Goal: Navigation & Orientation: Find specific page/section

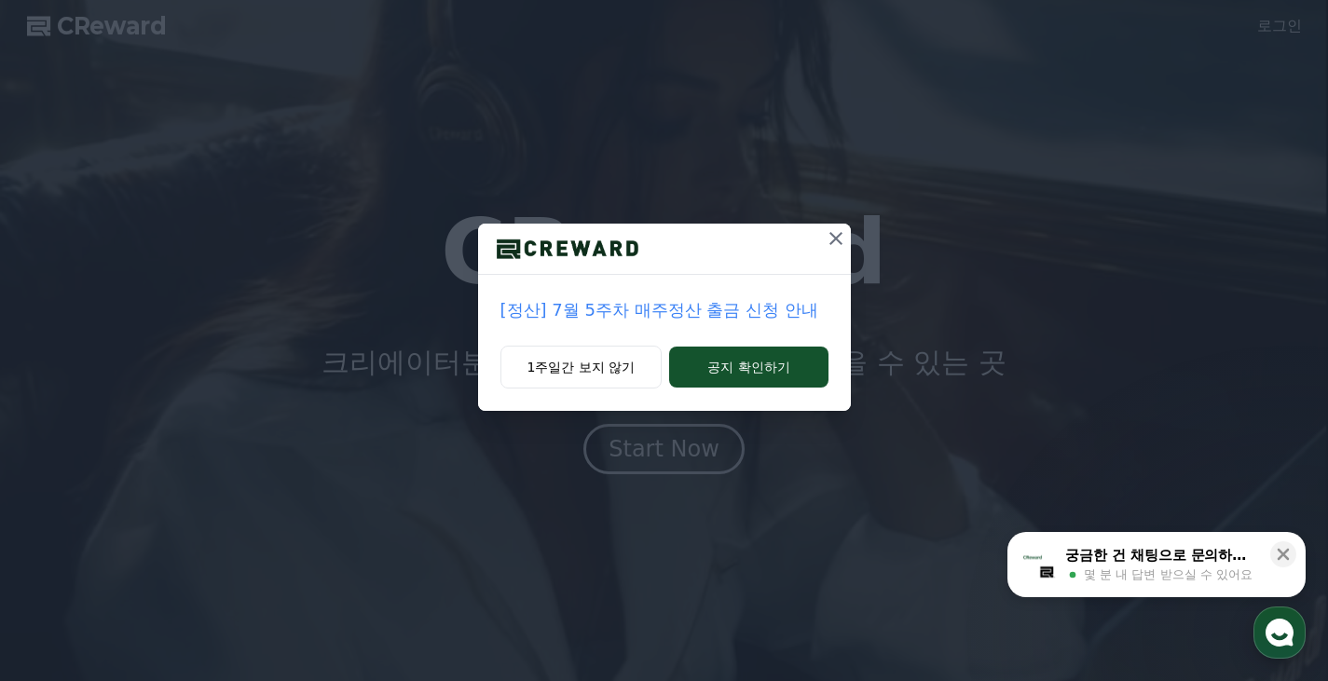
click at [685, 460] on div "[정산] 7월 5주차 매주정산 출금 신청 안내 1주일간 보지 않기 공지 확인하기" at bounding box center [664, 340] width 1328 height 681
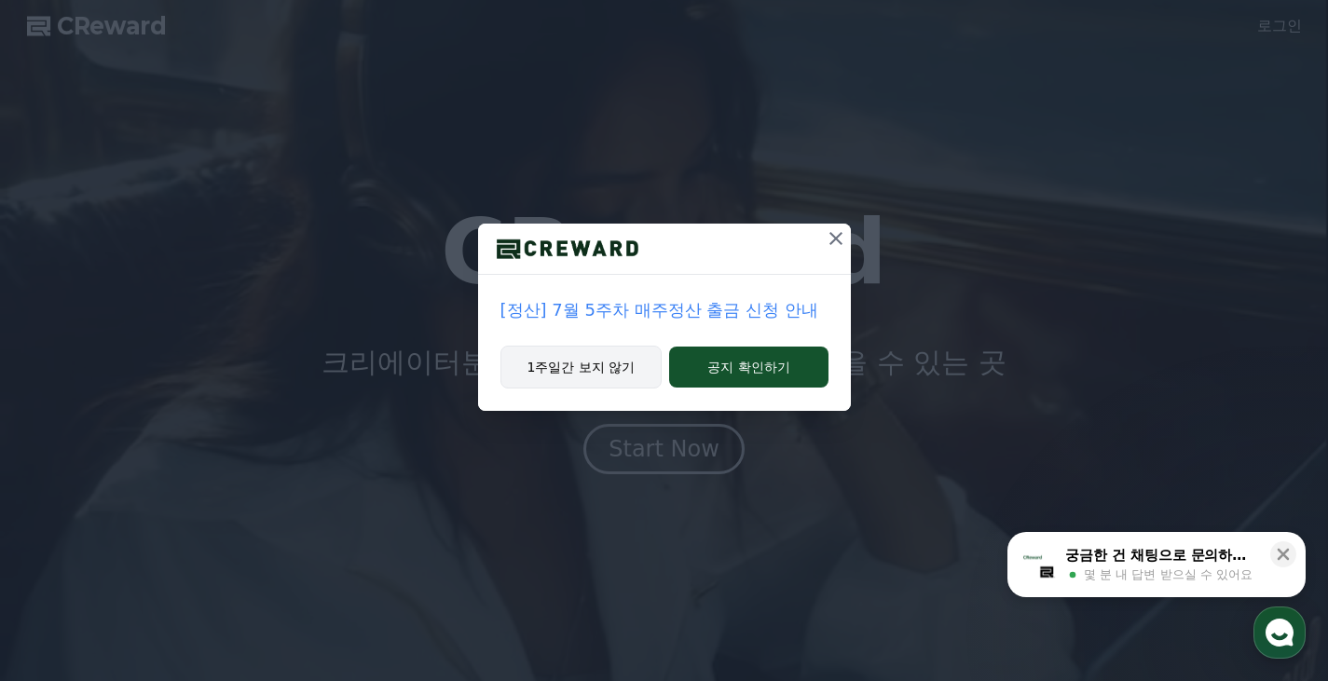
click at [647, 376] on button "1주일간 보지 않기" at bounding box center [581, 367] width 162 height 43
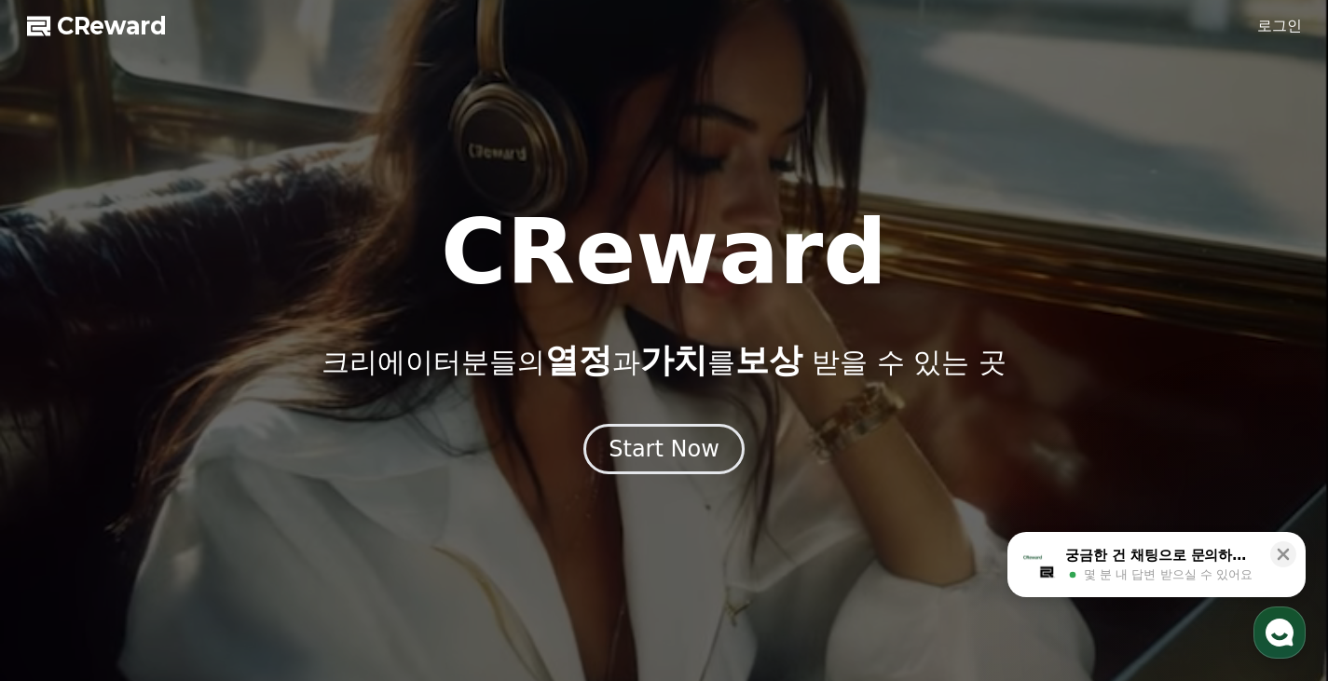
click at [660, 421] on div "CReward 크리에이터분들의 열정 과 가치 를 보상 받을 수 있는 곳 Start Now" at bounding box center [664, 341] width 1328 height 267
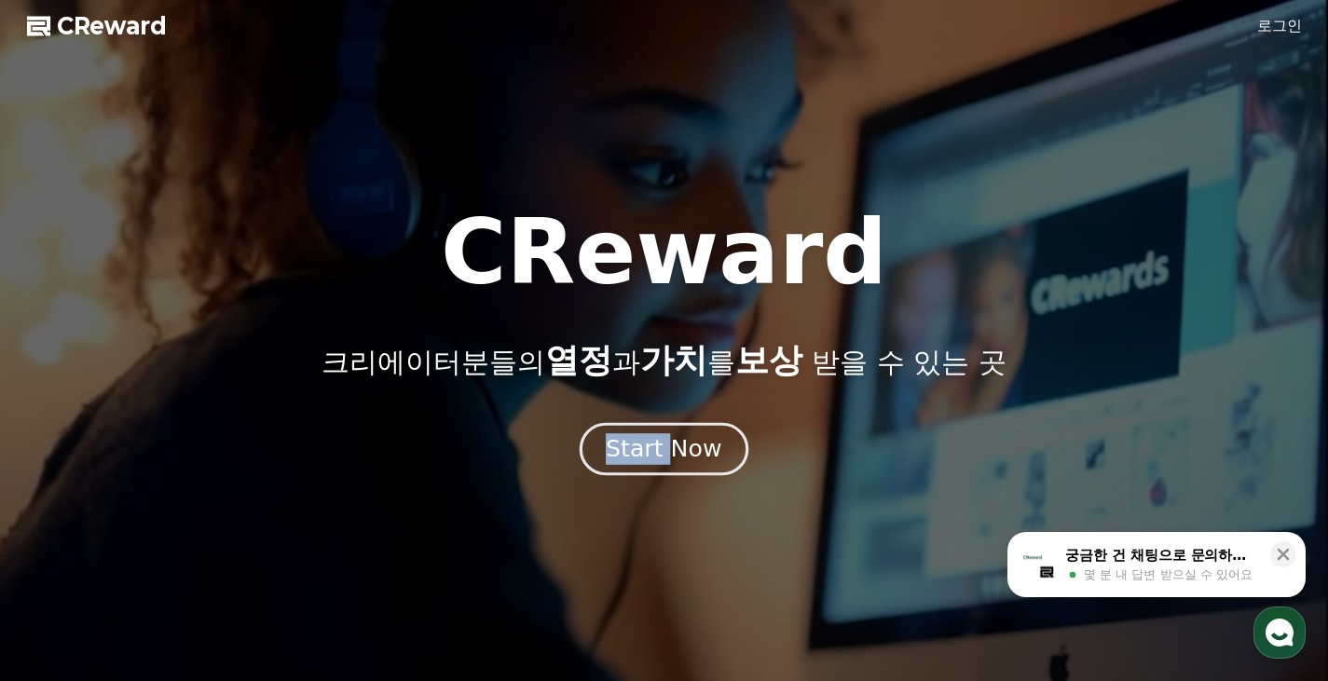
click at [672, 426] on div "CReward 크리에이터분들의 열정 과 가치 를 보상 받을 수 있는 곳 Start Now" at bounding box center [664, 341] width 1328 height 267
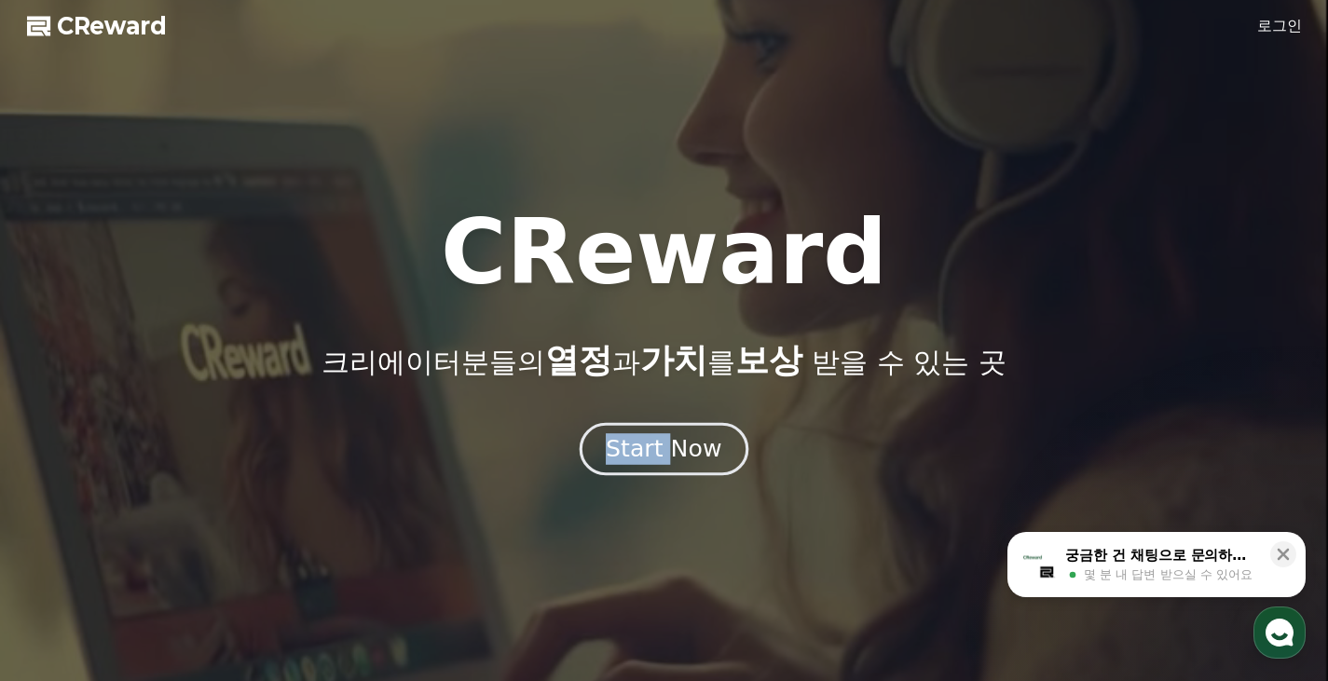
click at [674, 439] on div "Start Now" at bounding box center [664, 449] width 116 height 32
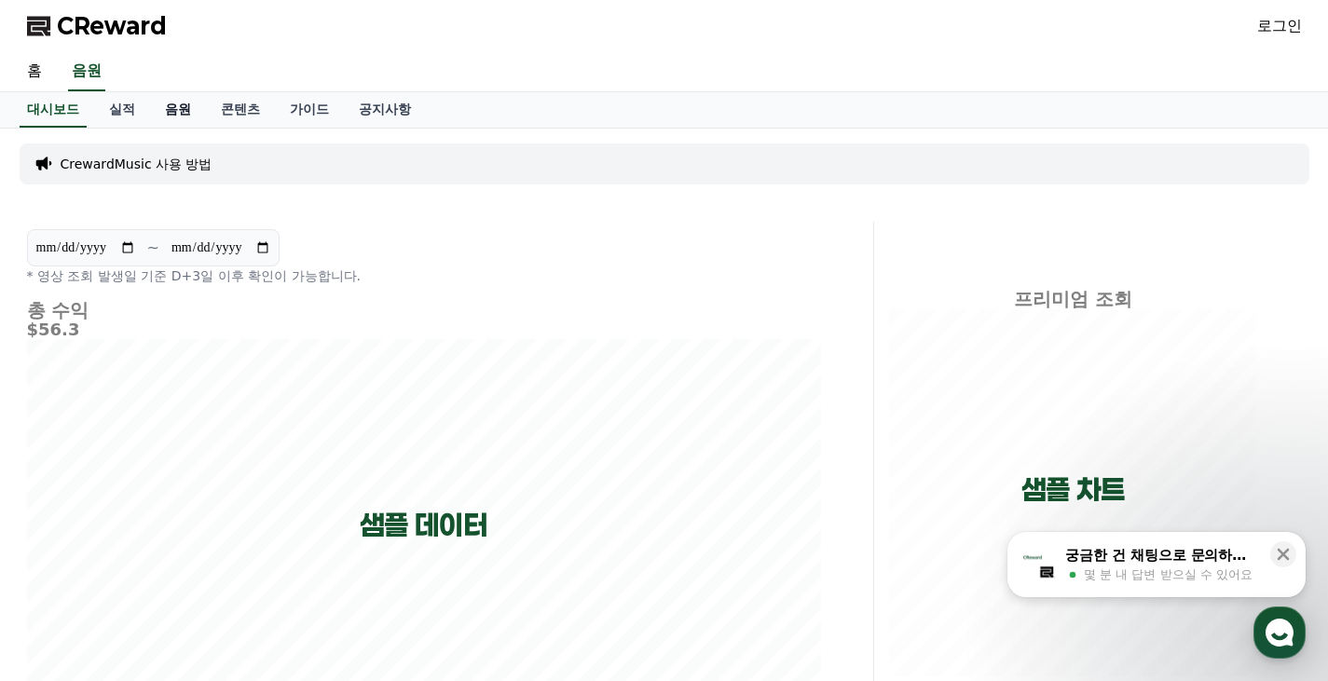
click at [164, 100] on link "음원" at bounding box center [178, 109] width 56 height 35
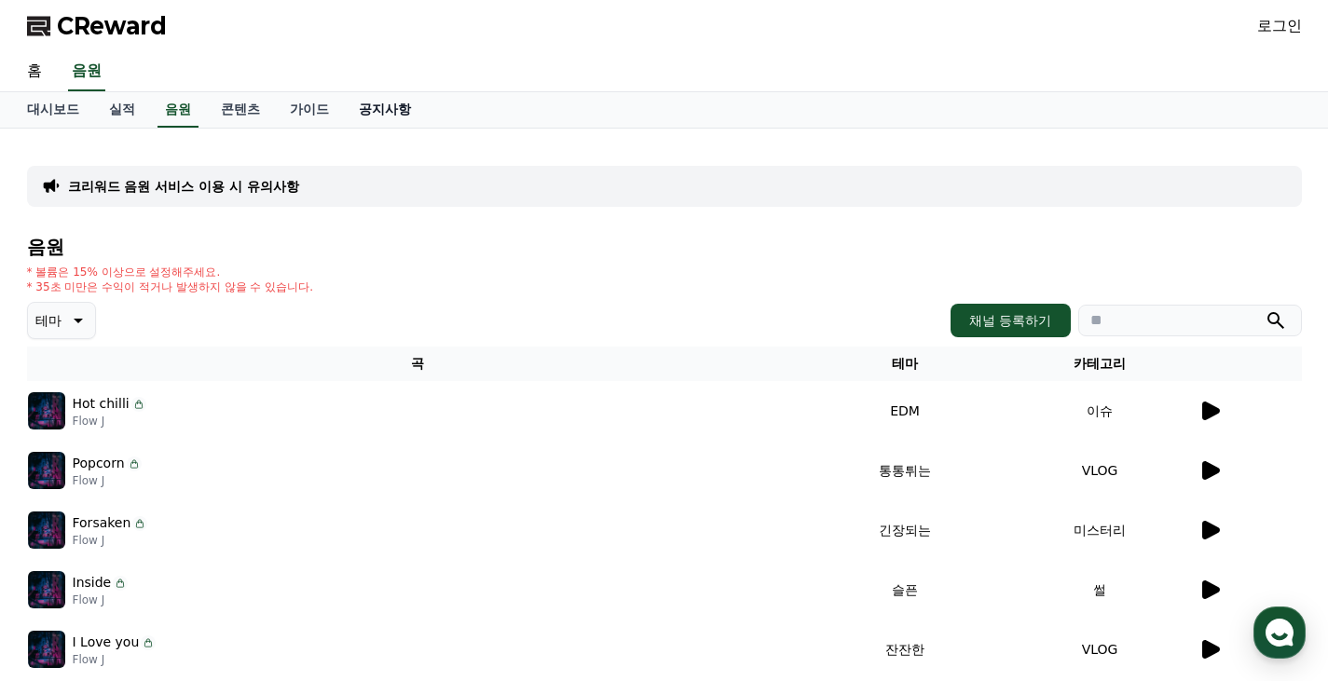
click at [368, 112] on link "공지사항" at bounding box center [385, 109] width 82 height 35
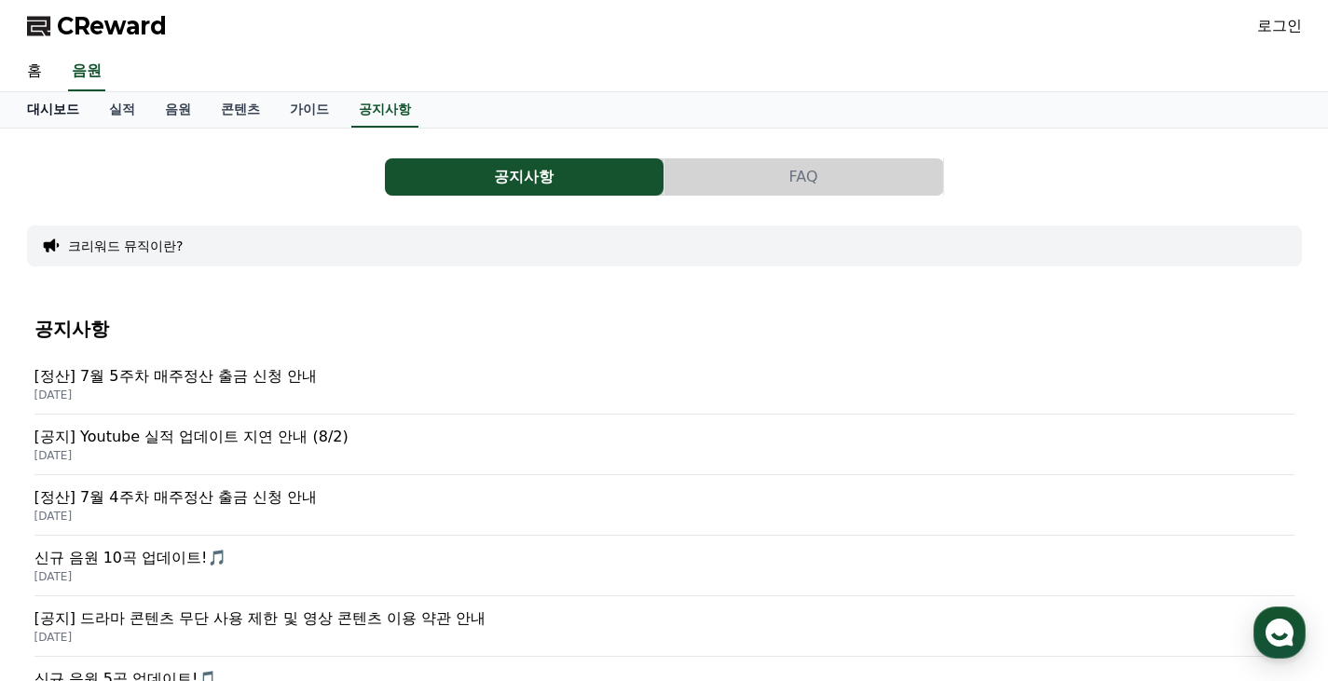
click at [69, 110] on link "대시보드" at bounding box center [53, 109] width 82 height 35
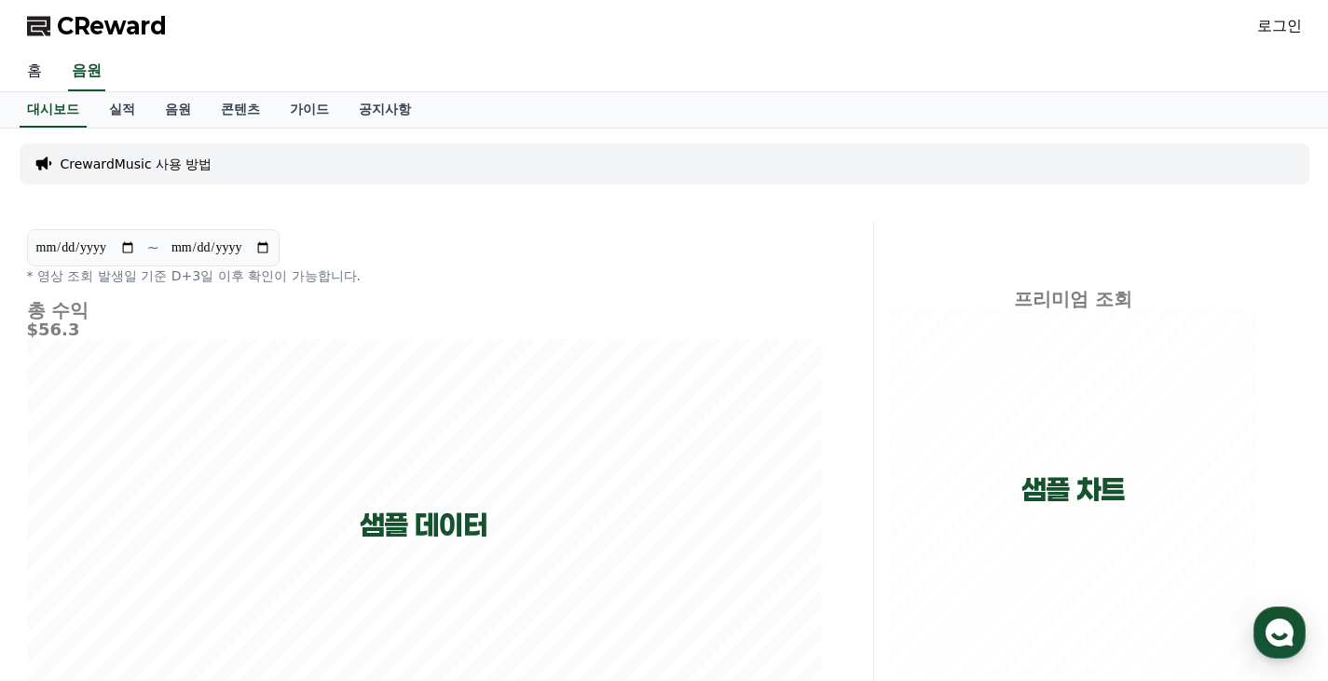
click at [44, 72] on link "홈" at bounding box center [34, 71] width 45 height 39
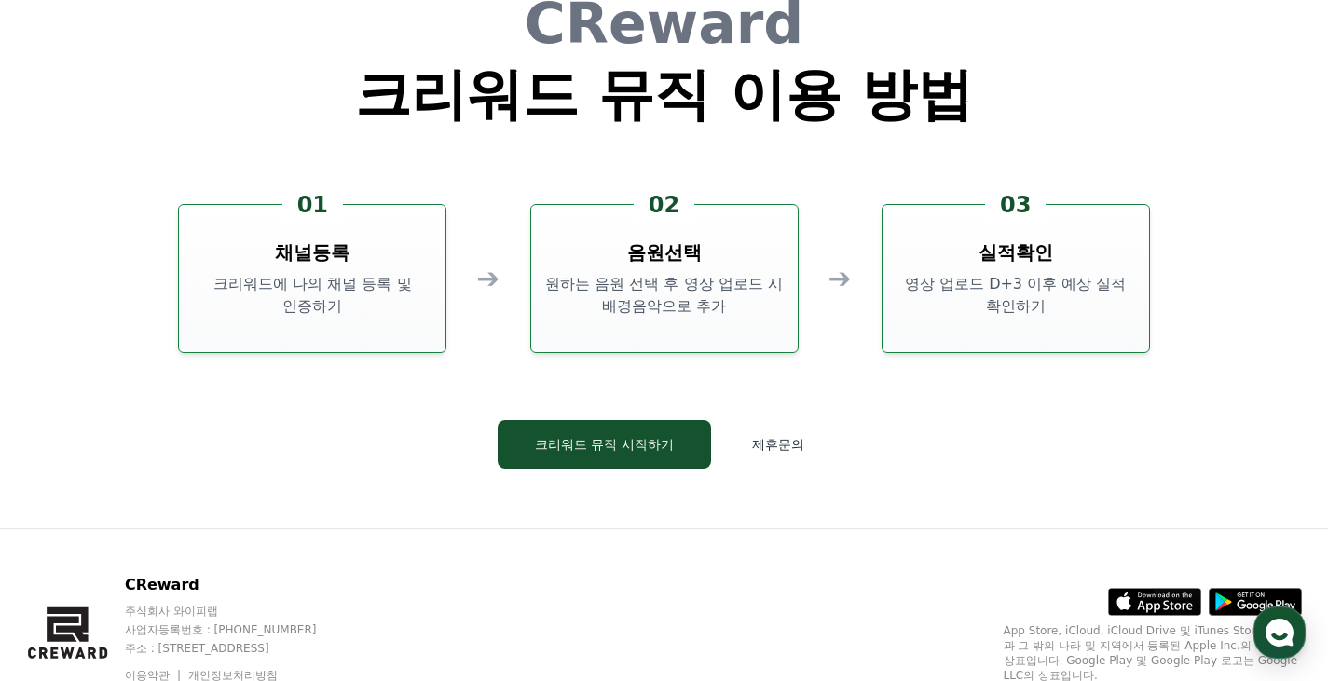
scroll to position [5049, 0]
